Goal: Task Accomplishment & Management: Manage account settings

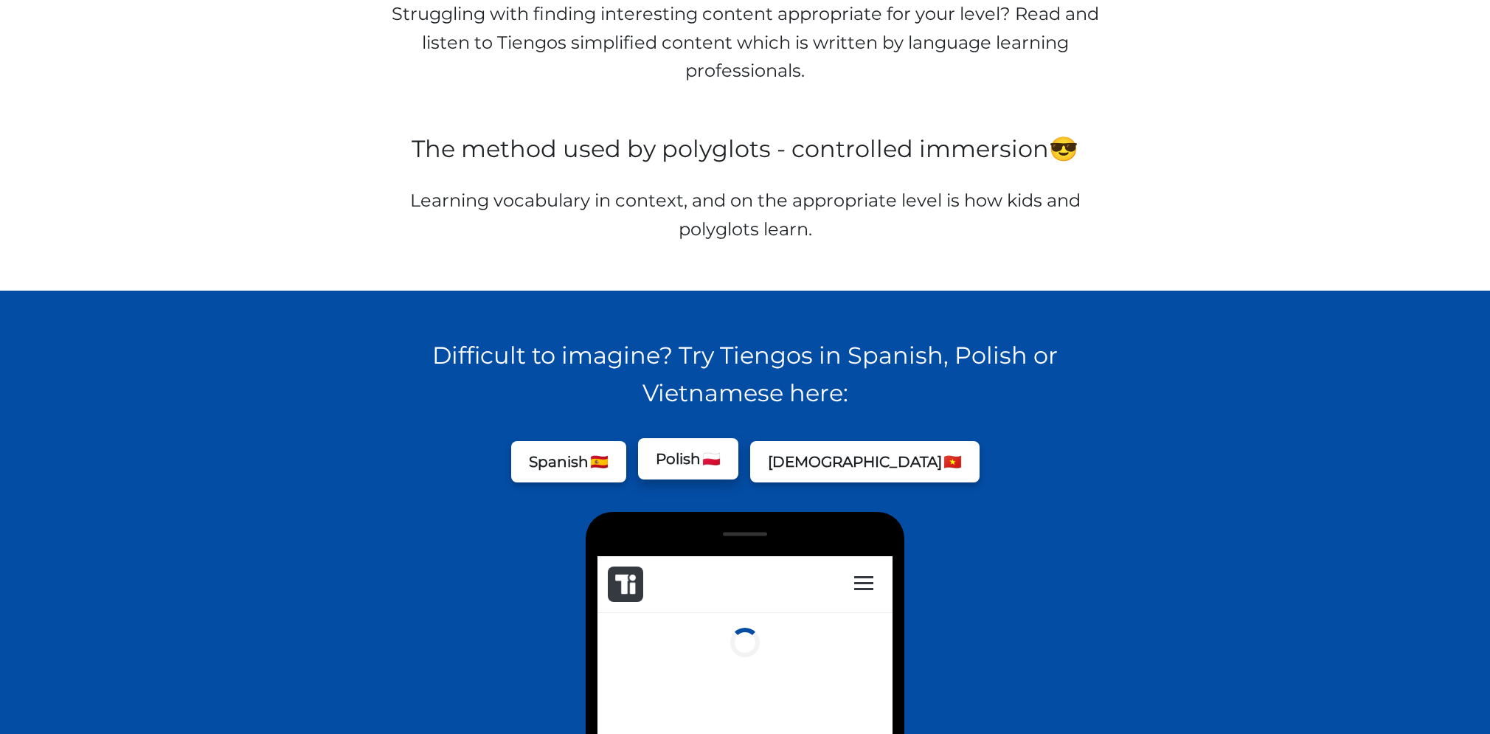
scroll to position [885, 0]
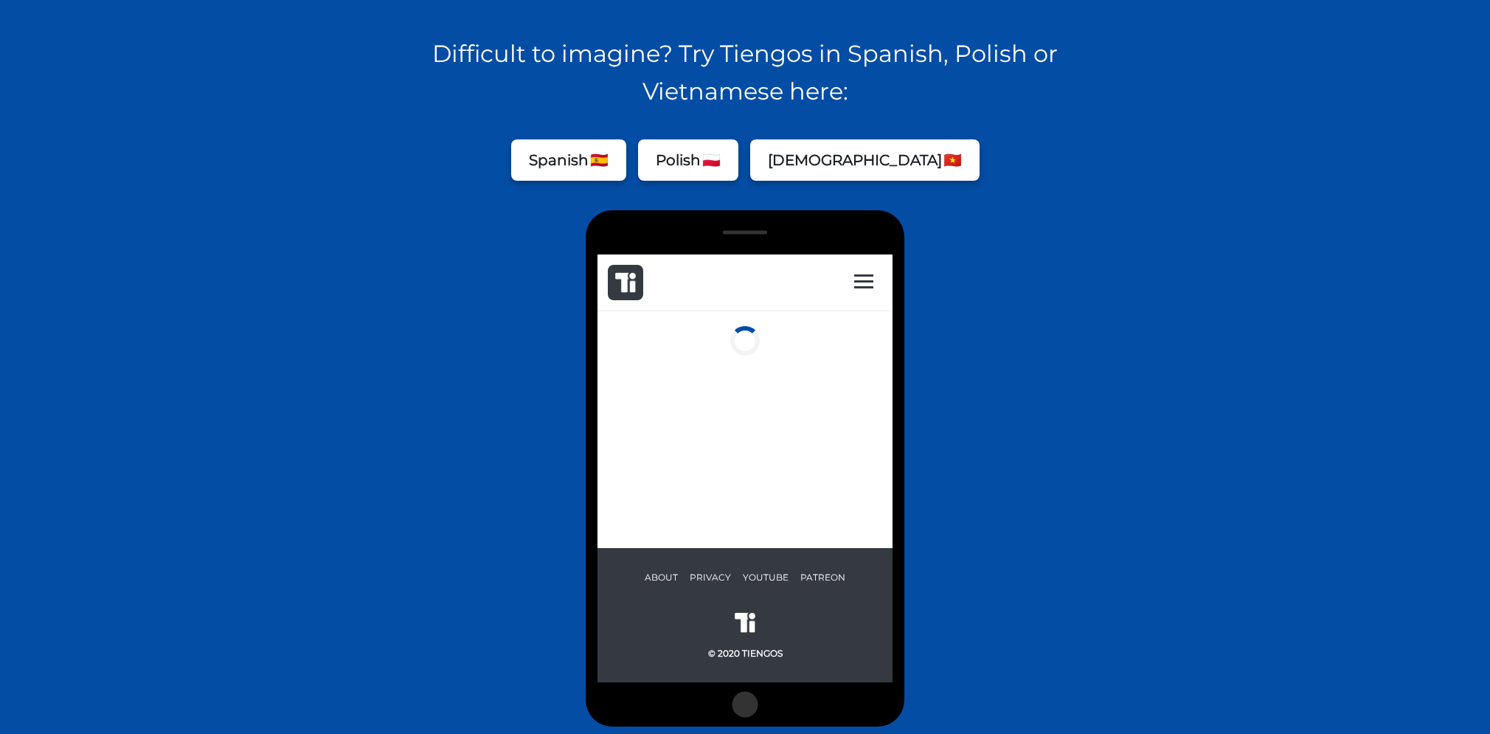
drag, startPoint x: 770, startPoint y: 438, endPoint x: 1371, endPoint y: 526, distance: 606.9
click at [770, 437] on div "Articles Favorite words Declinator About Settings" at bounding box center [745, 401] width 295 height 294
click at [733, 178] on button "Polish 🇵🇱" at bounding box center [688, 156] width 100 height 41
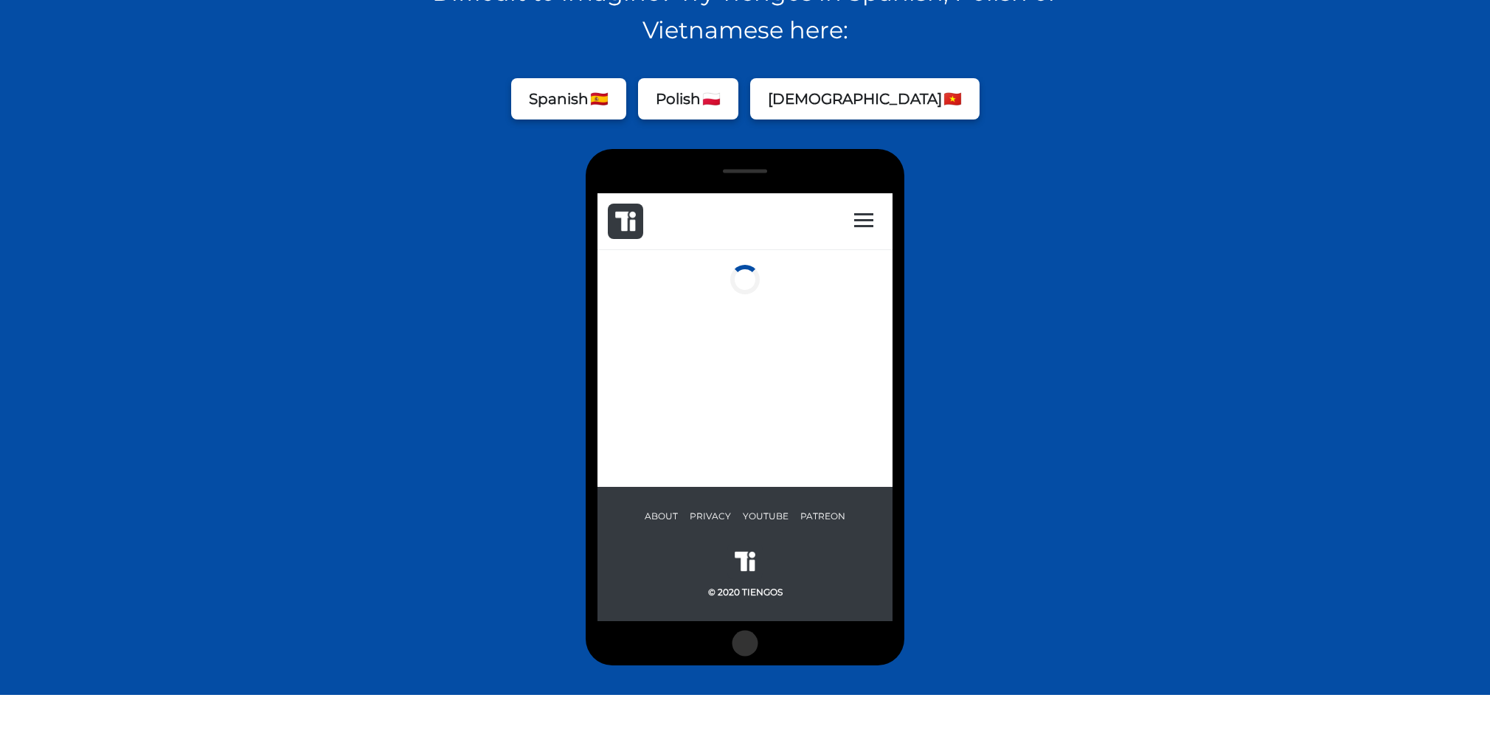
scroll to position [959, 0]
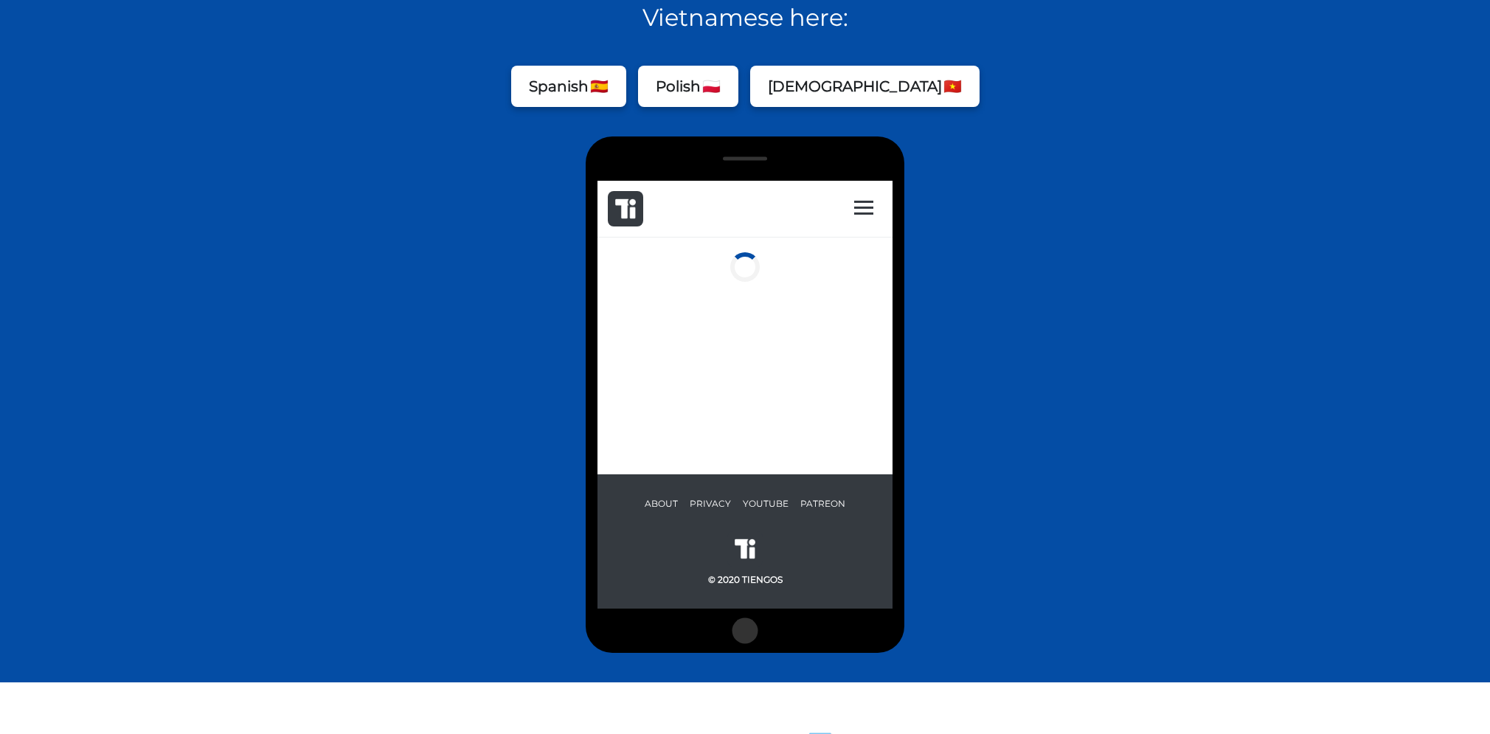
click at [635, 206] on img at bounding box center [625, 208] width 21 height 21
click at [879, 209] on nav "Articles Favorite words Declinator About Settings" at bounding box center [864, 207] width 49 height 19
click at [857, 207] on label at bounding box center [863, 206] width 19 height 19
click at [852, 207] on input "checkbox" at bounding box center [847, 209] width 10 height 10
checkbox input "true"
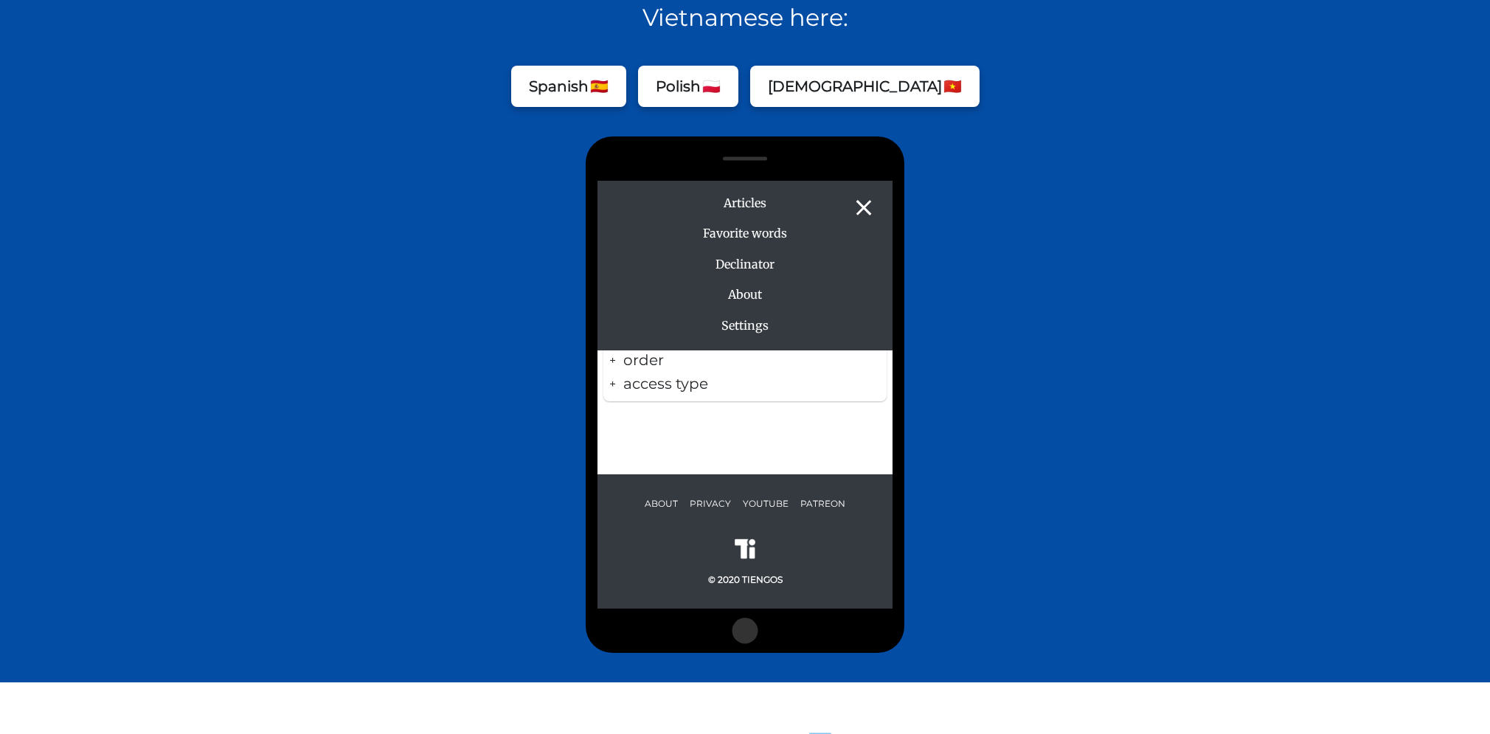
click at [747, 328] on span "Settings" at bounding box center [744, 324] width 47 height 15
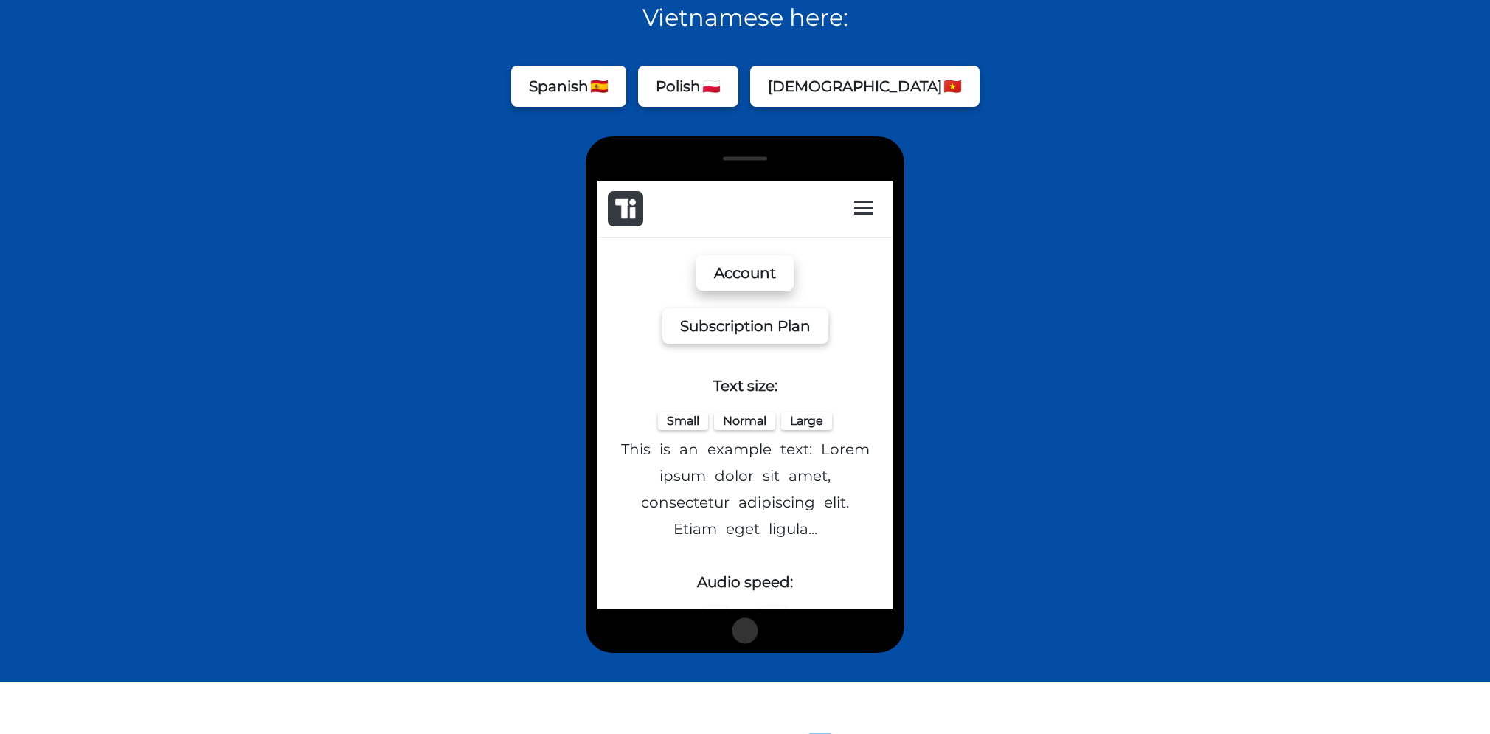
click at [741, 265] on button "Account" at bounding box center [744, 272] width 97 height 35
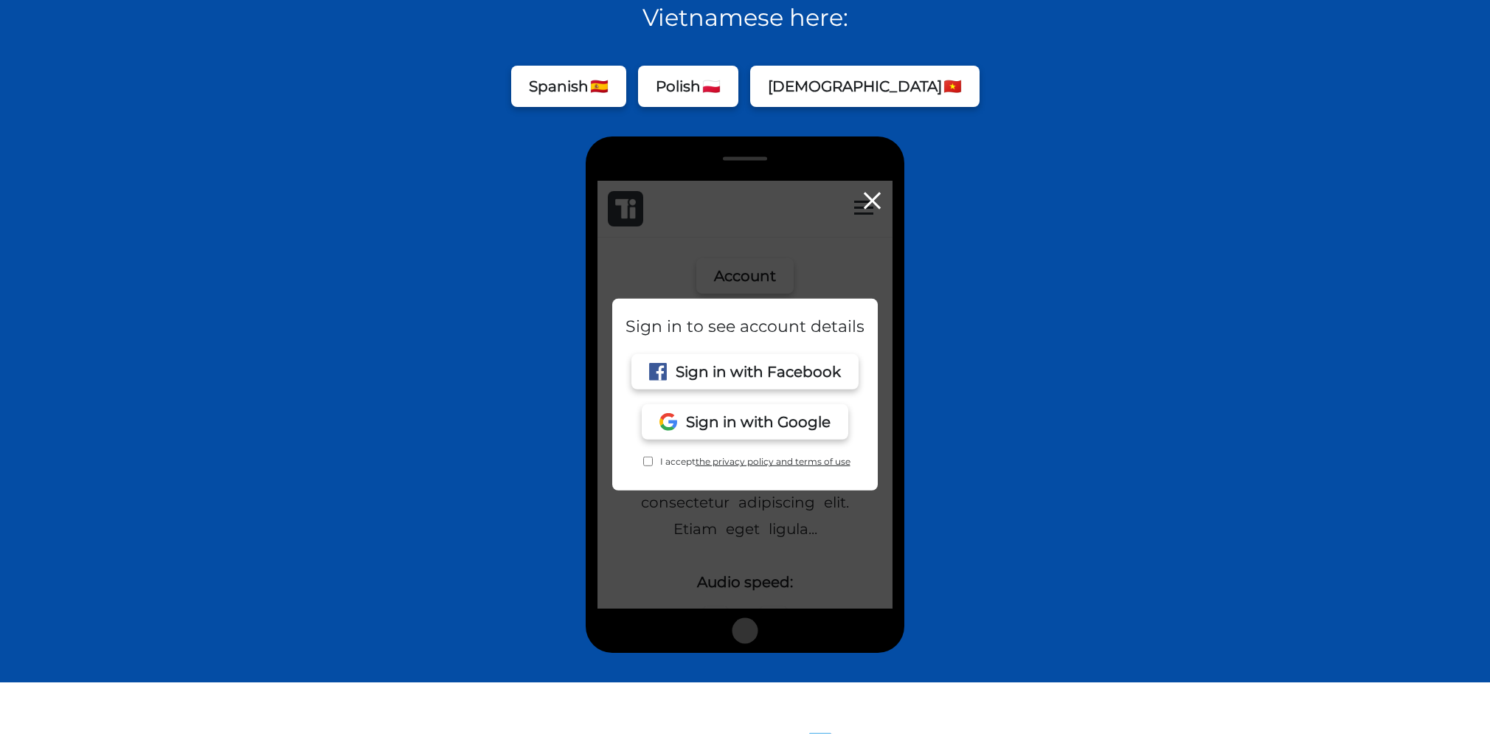
click at [741, 265] on div at bounding box center [745, 357] width 295 height 502
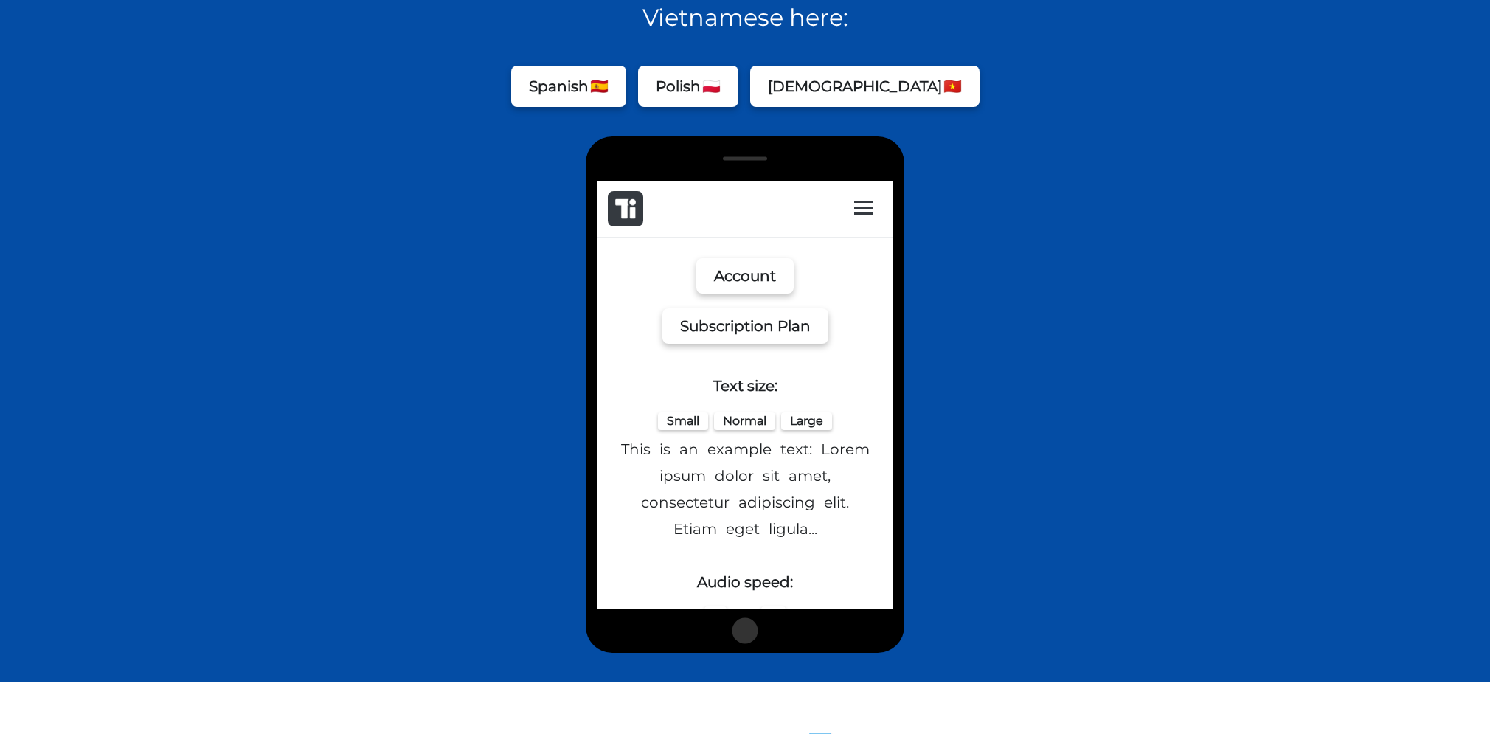
click at [743, 653] on div at bounding box center [745, 394] width 319 height 516
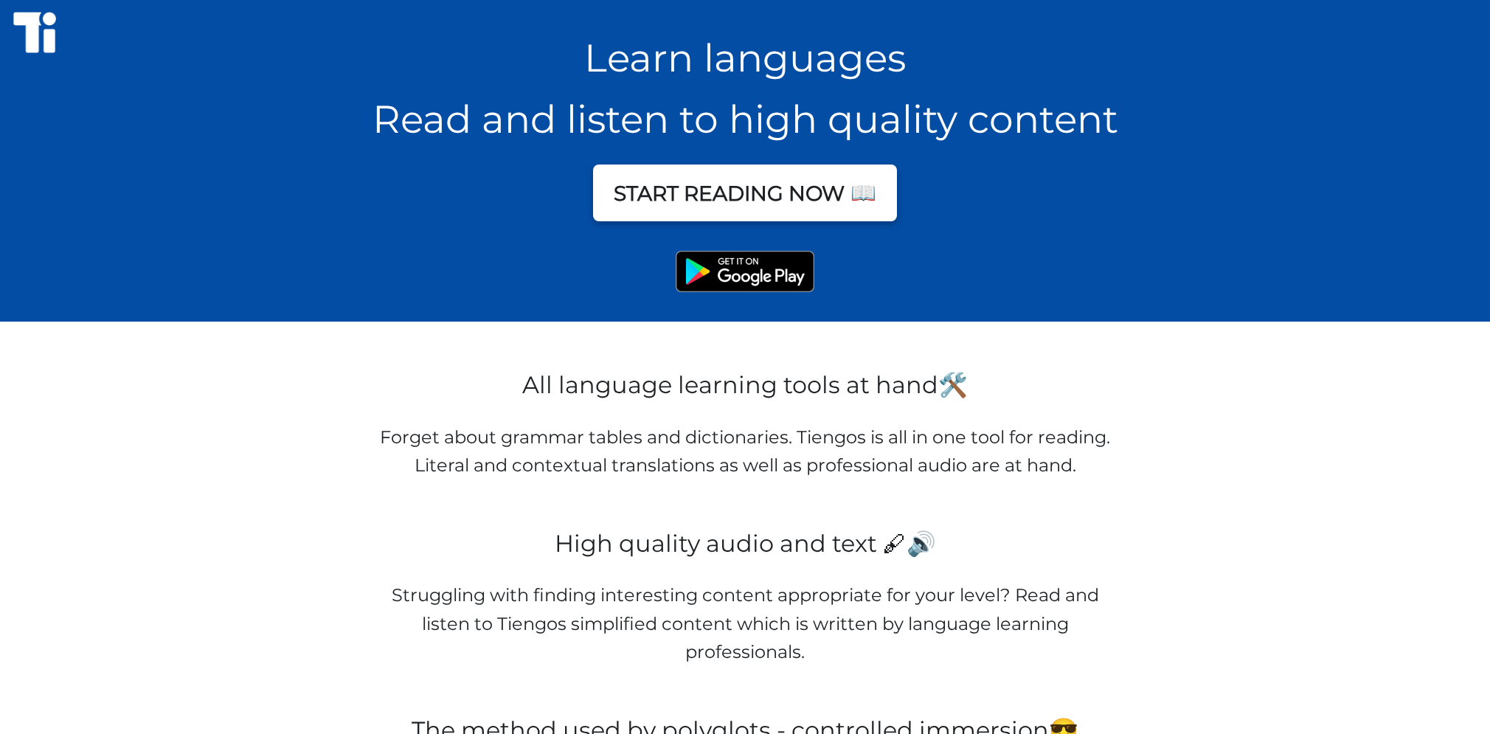
scroll to position [0, 0]
